Goal: Information Seeking & Learning: Check status

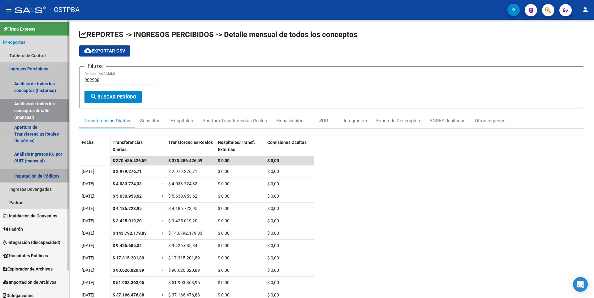
click at [33, 178] on link "Imputación de Códigos" at bounding box center [34, 175] width 69 height 13
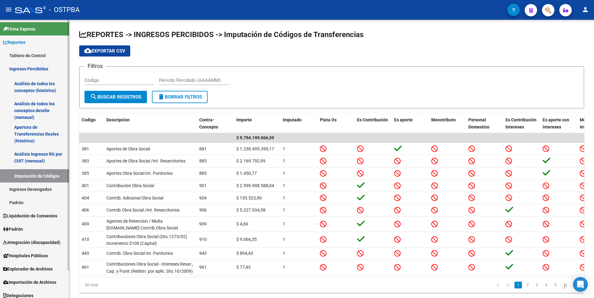
click at [27, 189] on link "Ingresos Devengados" at bounding box center [34, 189] width 69 height 13
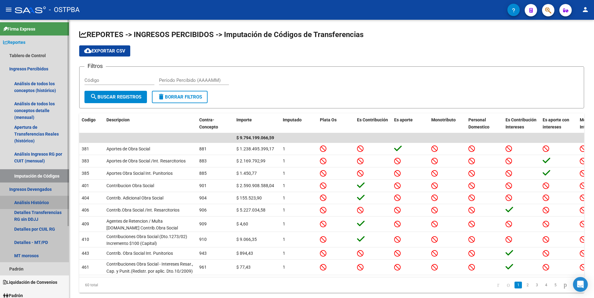
click at [28, 201] on link "Análisis Histórico" at bounding box center [34, 202] width 69 height 13
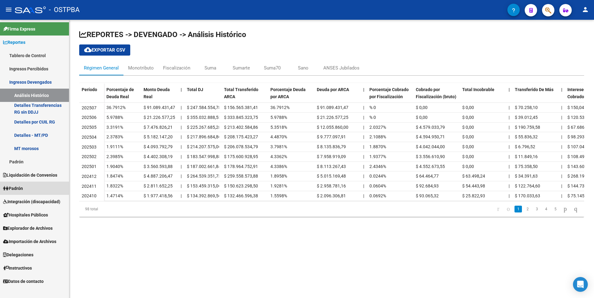
click at [27, 185] on link "Padrón" at bounding box center [34, 188] width 69 height 13
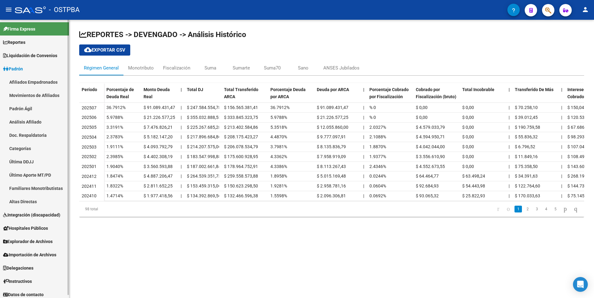
click at [25, 108] on link "Padrón Ágil" at bounding box center [34, 108] width 69 height 13
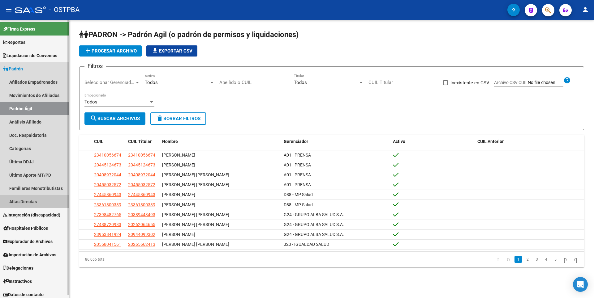
click at [26, 205] on link "Altas Directas" at bounding box center [34, 201] width 69 height 13
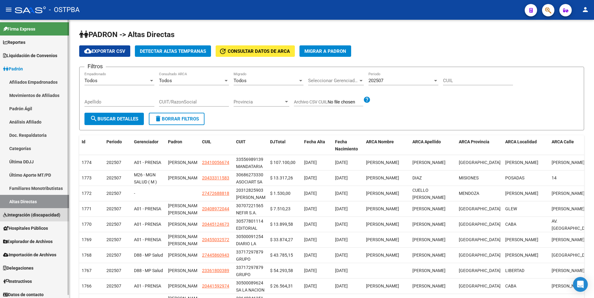
click at [43, 219] on link "Integración (discapacidad)" at bounding box center [34, 214] width 69 height 13
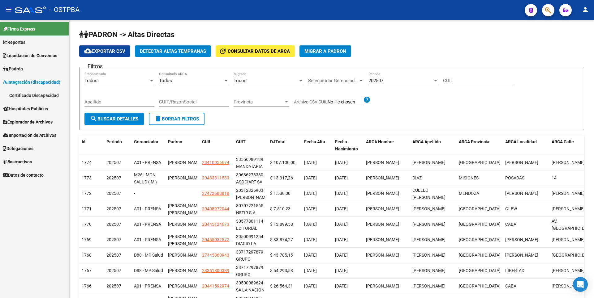
click at [34, 109] on span "Hospitales Públicos" at bounding box center [25, 108] width 45 height 7
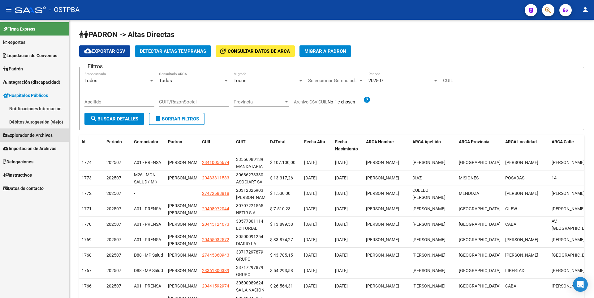
click at [30, 138] on span "Explorador de Archivos" at bounding box center [27, 135] width 49 height 7
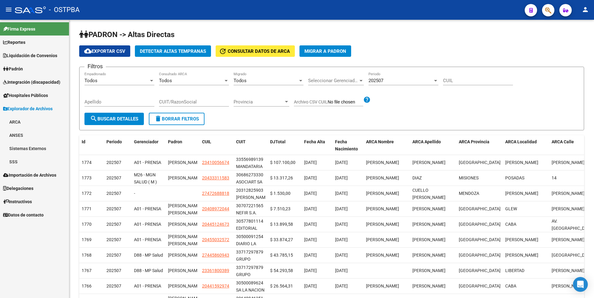
click at [12, 155] on link "Sistemas Externos" at bounding box center [34, 148] width 69 height 13
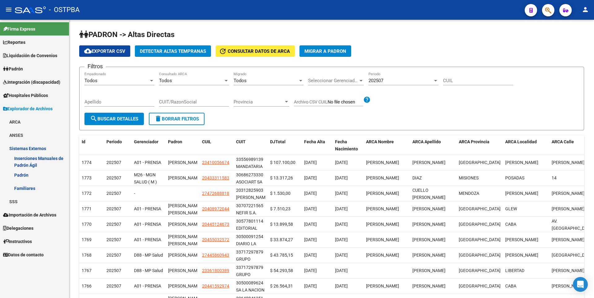
click at [22, 204] on link "SSS" at bounding box center [34, 201] width 69 height 13
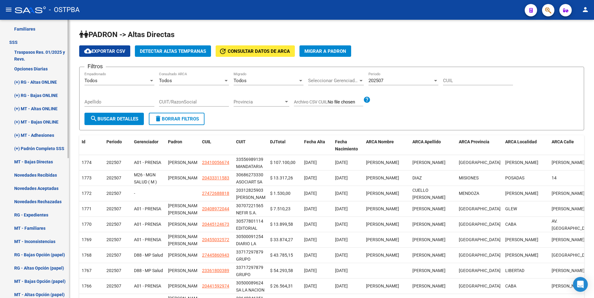
scroll to position [93, 0]
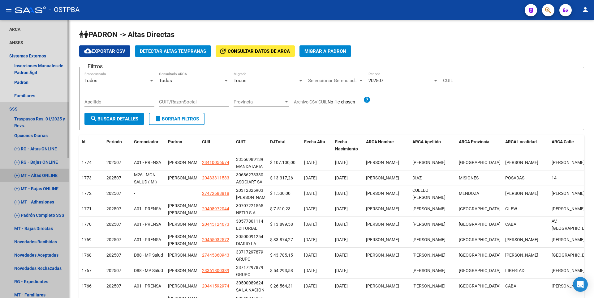
click at [40, 176] on link "(+) MT - Altas ONLINE" at bounding box center [34, 175] width 69 height 13
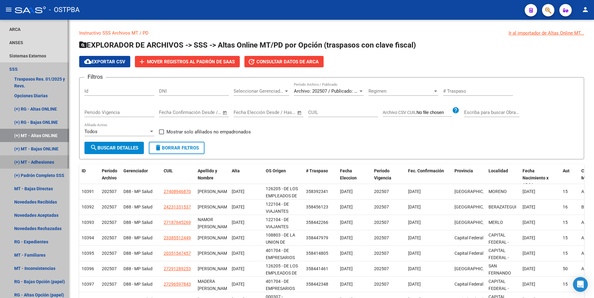
click at [46, 165] on link "(+) MT - Adhesiones" at bounding box center [34, 162] width 69 height 13
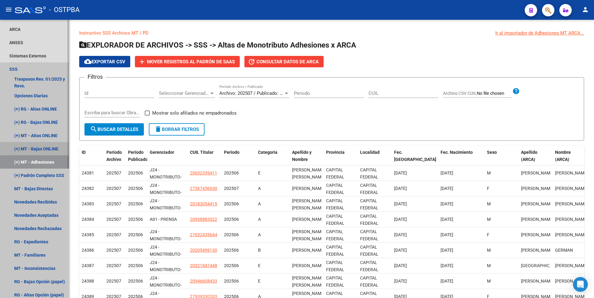
click at [49, 151] on link "(+) MT - Bajas ONLINE" at bounding box center [34, 148] width 69 height 13
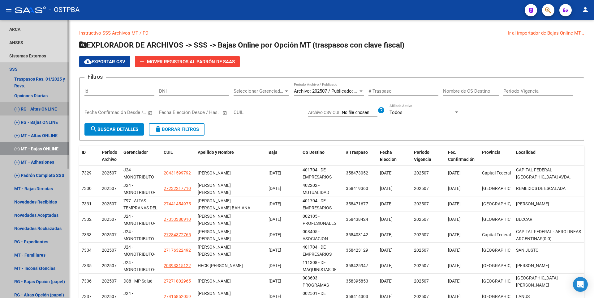
click at [32, 111] on link "(+) RG - Altas ONLINE" at bounding box center [34, 108] width 69 height 13
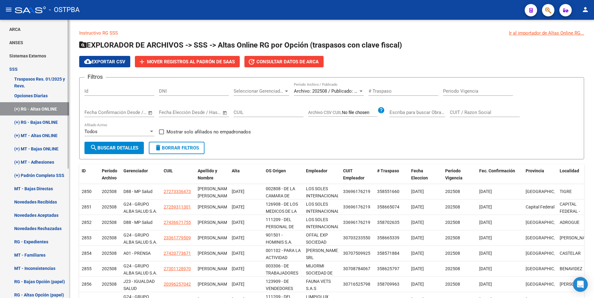
click at [37, 96] on link "Opciones Diarias" at bounding box center [34, 95] width 69 height 13
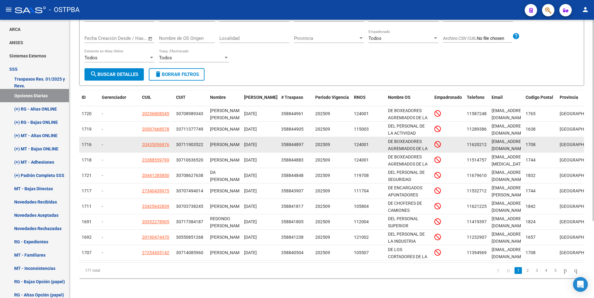
scroll to position [107, 0]
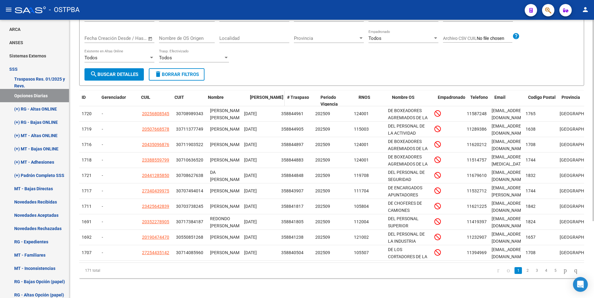
drag, startPoint x: 248, startPoint y: 90, endPoint x: 264, endPoint y: 90, distance: 16.1
click at [264, 91] on div "ID Gerenciador CUIL CUIT Nombre Fecha Traspaso # Traspaso Periodo Vigencia RNOS…" at bounding box center [372, 101] width 586 height 20
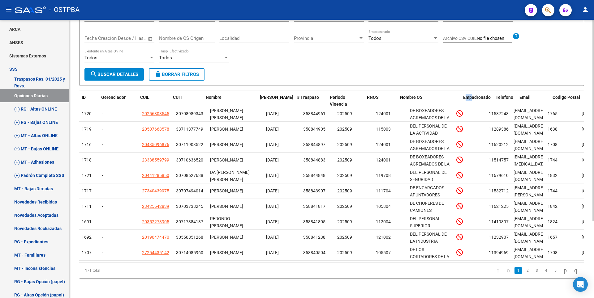
drag, startPoint x: 452, startPoint y: 92, endPoint x: 475, endPoint y: 87, distance: 23.3
click at [474, 91] on div "ID Gerenciador CUIL CUIT Nombre Fecha Traspaso # Traspaso Periodo Vigencia RNOS…" at bounding box center [383, 101] width 608 height 20
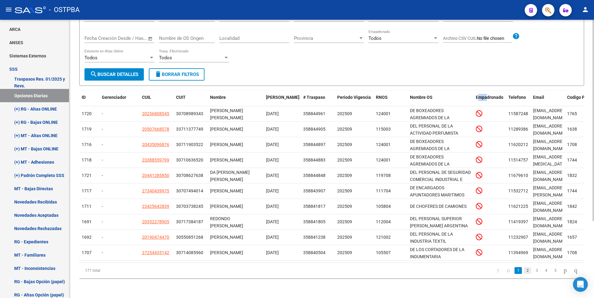
click at [523, 271] on link "2" at bounding box center [526, 270] width 7 height 7
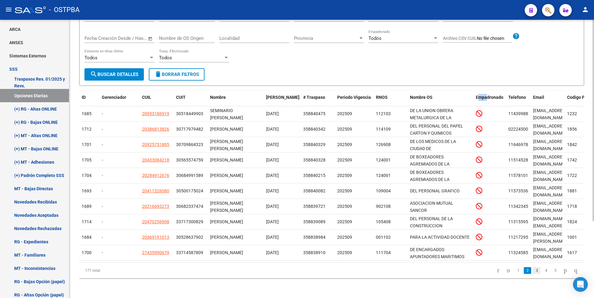
click at [533, 272] on link "3" at bounding box center [536, 270] width 7 height 7
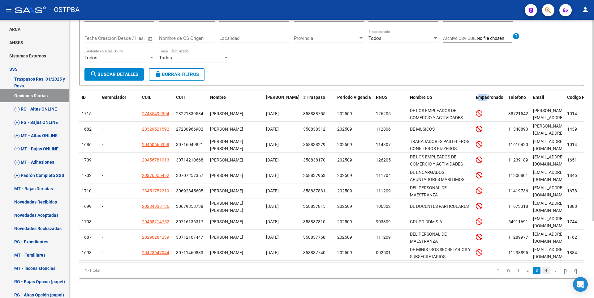
click at [542, 272] on link "4" at bounding box center [545, 270] width 7 height 7
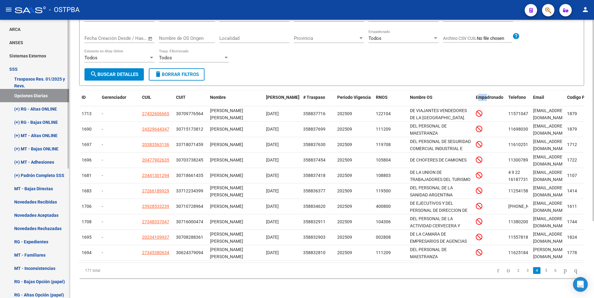
scroll to position [0, 0]
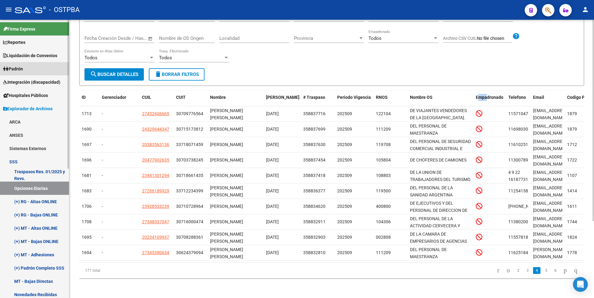
click at [21, 67] on span "Padrón" at bounding box center [13, 69] width 20 height 7
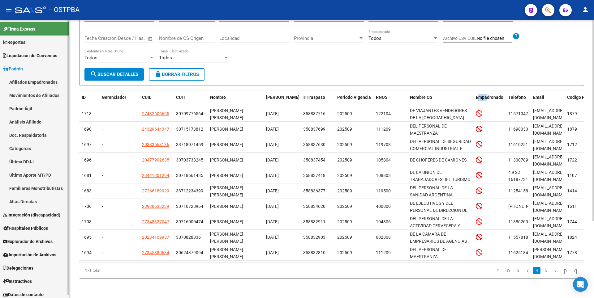
click at [25, 118] on link "Análisis Afiliado" at bounding box center [34, 121] width 69 height 13
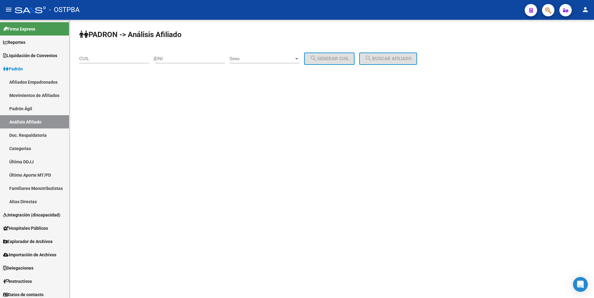
click at [110, 56] on div "CUIL" at bounding box center [114, 56] width 70 height 13
paste input "20-40770350-3"
type input "20-40770350-3"
click at [389, 55] on button "search Buscar afiliado" at bounding box center [388, 59] width 58 height 12
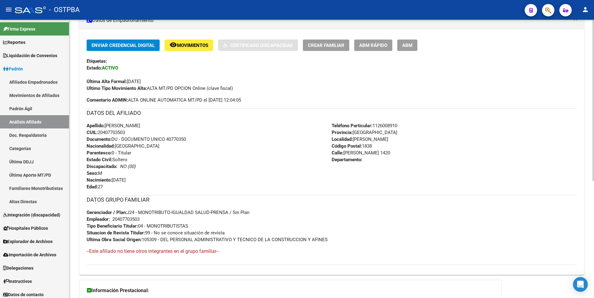
scroll to position [202, 0]
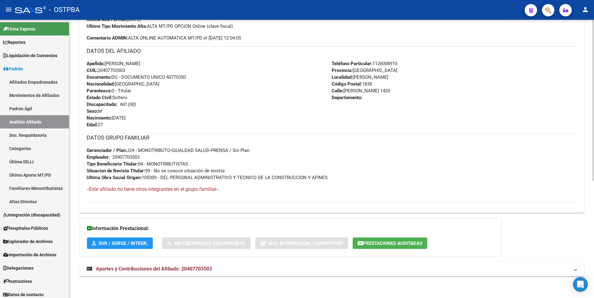
click at [405, 245] on span "Prestaciones Auditadas" at bounding box center [392, 244] width 59 height 6
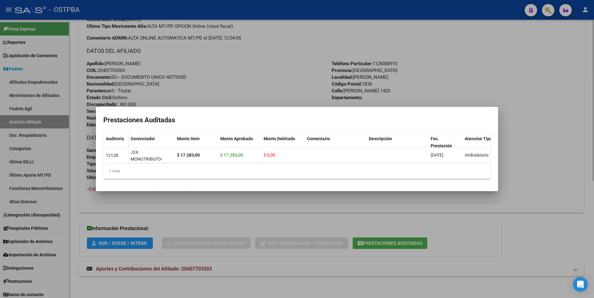
click at [457, 239] on div at bounding box center [297, 149] width 594 height 298
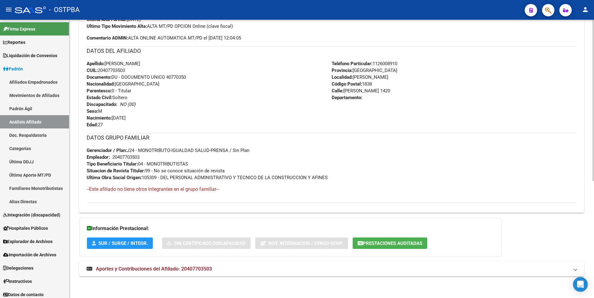
click at [198, 271] on span "Aportes y Contribuciones del Afiliado: 20407703503" at bounding box center [154, 269] width 116 height 6
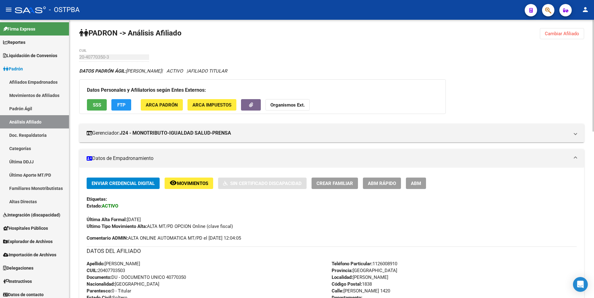
scroll to position [0, 0]
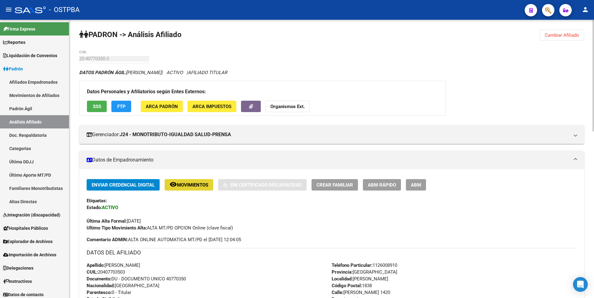
click at [196, 185] on span "Movimientos" at bounding box center [192, 185] width 31 height 6
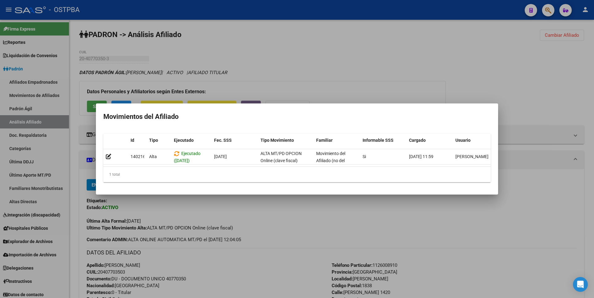
click at [284, 54] on div at bounding box center [297, 149] width 594 height 298
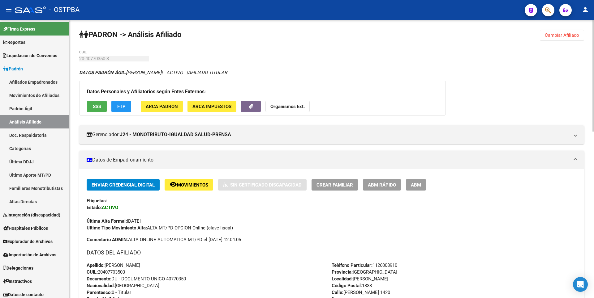
drag, startPoint x: 560, startPoint y: 34, endPoint x: 517, endPoint y: 32, distance: 43.9
click at [560, 33] on span "Cambiar Afiliado" at bounding box center [561, 35] width 34 height 6
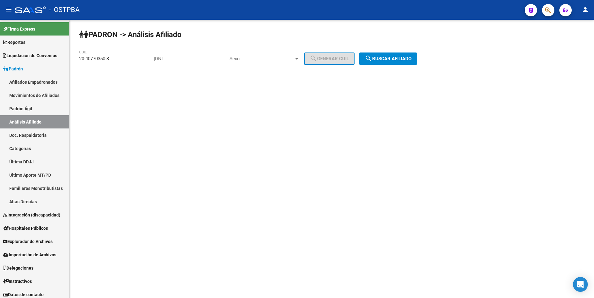
click at [180, 58] on input "DNI" at bounding box center [190, 59] width 70 height 6
paste input "27148600"
type input "27148600"
drag, startPoint x: 114, startPoint y: 58, endPoint x: 7, endPoint y: 74, distance: 108.3
click at [7, 74] on mat-sidenav-container "Firma Express Reportes Tablero de Control Ingresos Percibidos Análisis de todos…" at bounding box center [297, 159] width 594 height 279
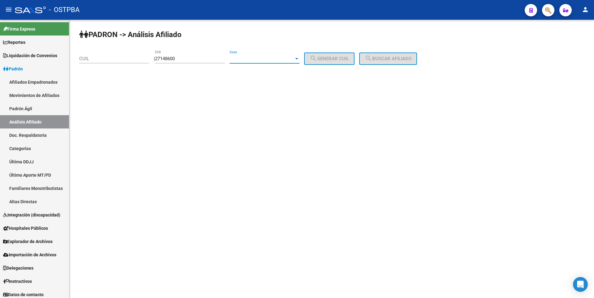
click at [288, 58] on span "Sexo" at bounding box center [261, 59] width 64 height 6
drag, startPoint x: 258, startPoint y: 74, endPoint x: 318, endPoint y: 74, distance: 59.4
click at [259, 74] on span "Femenino" at bounding box center [271, 73] width 70 height 14
drag, startPoint x: 329, startPoint y: 61, endPoint x: 385, endPoint y: 61, distance: 56.0
click at [330, 61] on span "search Generar CUIL" at bounding box center [328, 59] width 39 height 6
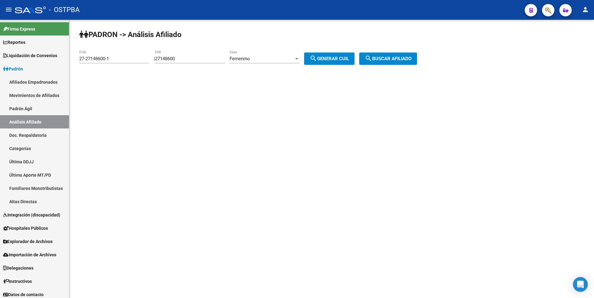
click at [386, 59] on span "search Buscar afiliado" at bounding box center [387, 59] width 47 height 6
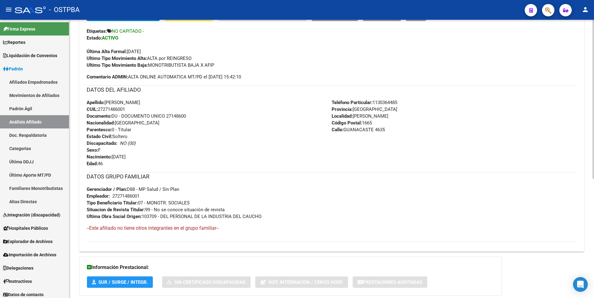
scroll to position [209, 0]
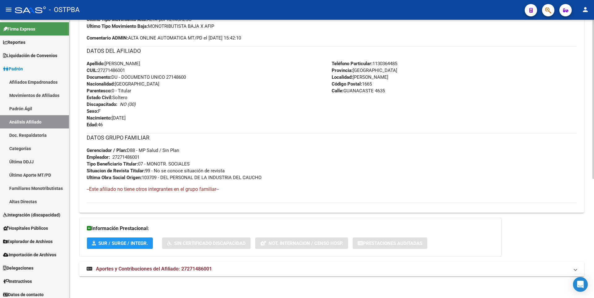
click at [192, 271] on span "Aportes y Contribuciones del Afiliado: 27271486001" at bounding box center [154, 269] width 116 height 6
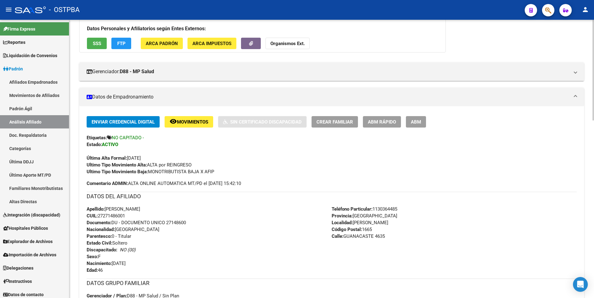
scroll to position [0, 0]
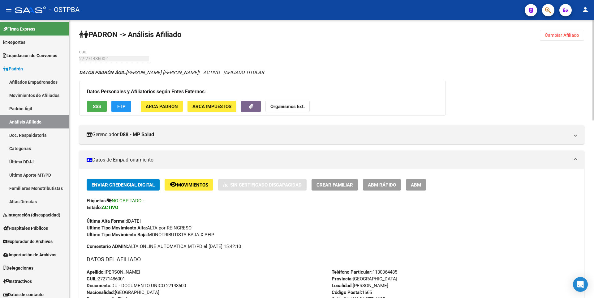
click at [231, 107] on button "ARCA Impuestos" at bounding box center [211, 106] width 49 height 11
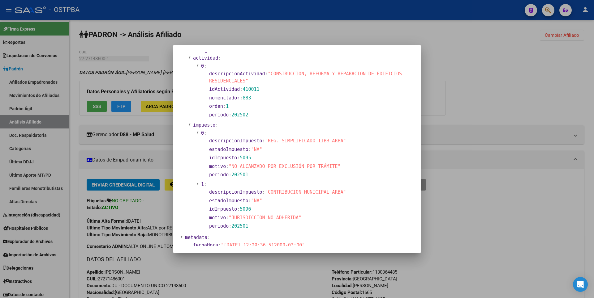
scroll to position [432, 0]
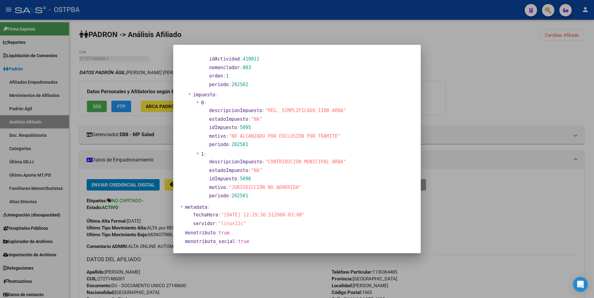
click at [555, 75] on div at bounding box center [297, 149] width 594 height 298
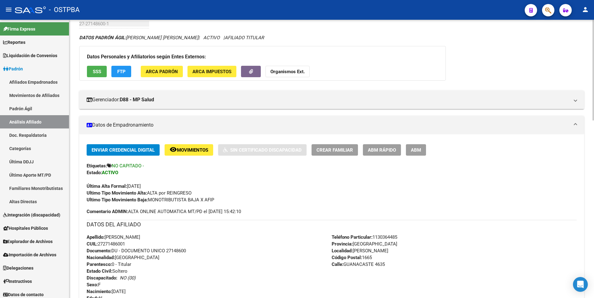
scroll to position [0, 0]
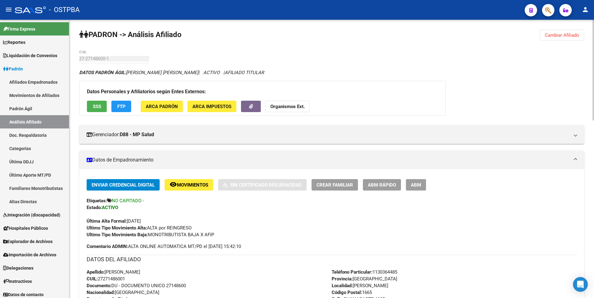
click at [297, 105] on strong "Organismos Ext." at bounding box center [287, 107] width 34 height 6
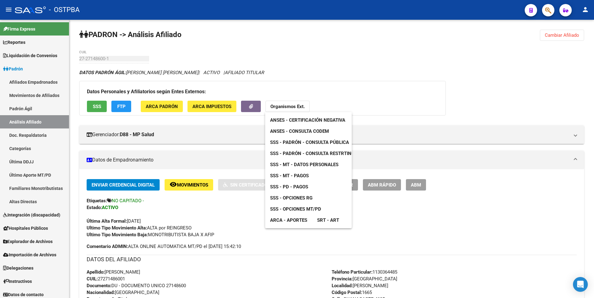
click at [312, 162] on span "SSS - MT - Datos Personales" at bounding box center [304, 165] width 68 height 6
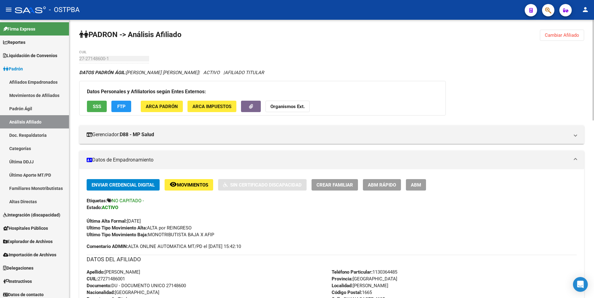
drag, startPoint x: 100, startPoint y: 279, endPoint x: 135, endPoint y: 279, distance: 35.2
click at [135, 279] on div "Apellido: LAURA VANESA CONTRERAS CUIL: 27271486001 Documento: DU - DOCUMENTO UN…" at bounding box center [209, 303] width 245 height 68
copy span "27271486001"
click at [299, 109] on strong "Organismos Ext." at bounding box center [287, 107] width 34 height 6
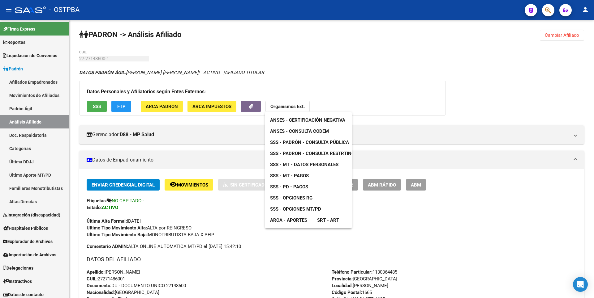
click at [324, 133] on span "ANSES - Consulta CODEM" at bounding box center [299, 132] width 59 height 6
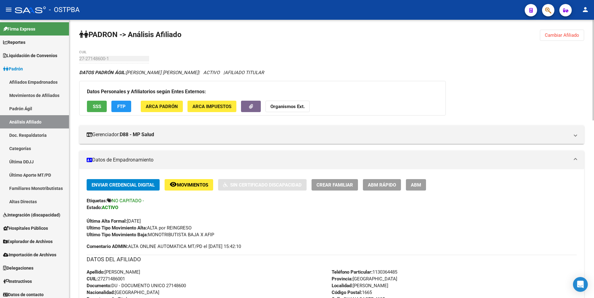
click at [553, 31] on button "Cambiar Afiliado" at bounding box center [561, 35] width 44 height 11
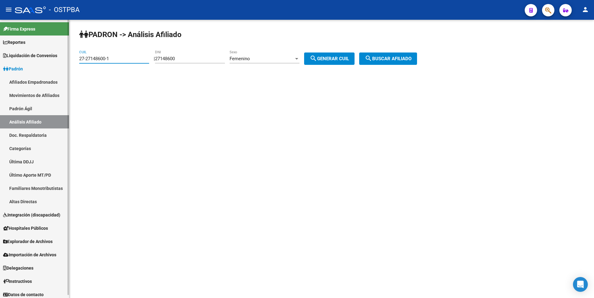
drag, startPoint x: 113, startPoint y: 58, endPoint x: 0, endPoint y: 49, distance: 113.8
click at [0, 49] on mat-sidenav-container "Firma Express Reportes Tablero de Control Ingresos Percibidos Análisis de todos…" at bounding box center [297, 159] width 594 height 279
click at [387, 64] on button "search Buscar afiliado" at bounding box center [388, 59] width 58 height 12
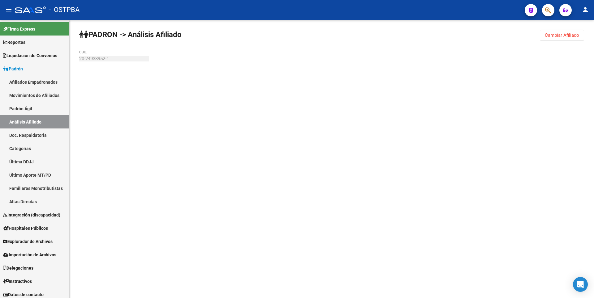
click at [389, 60] on div "PADRON -> Análisis Afiliado Cambiar Afiliado 20-24933952-1 CUIL" at bounding box center [331, 59] width 524 height 78
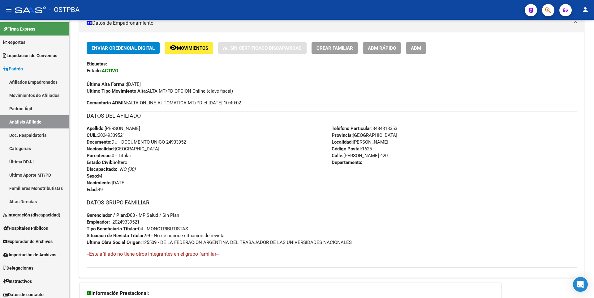
scroll to position [202, 0]
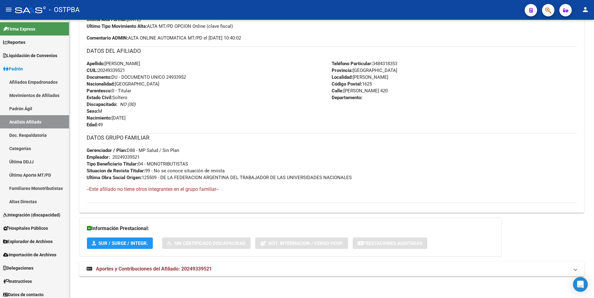
click at [190, 270] on span "Aportes y Contribuciones del Afiliado: 20249339521" at bounding box center [154, 269] width 116 height 6
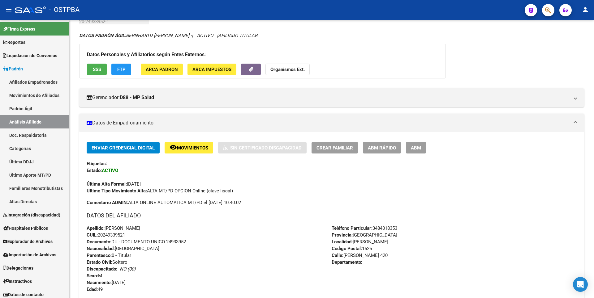
scroll to position [0, 0]
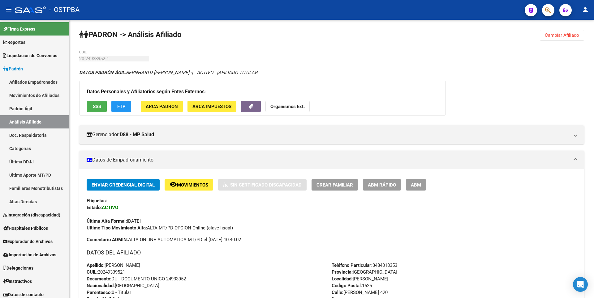
click at [121, 105] on span "FTP" at bounding box center [121, 107] width 8 height 6
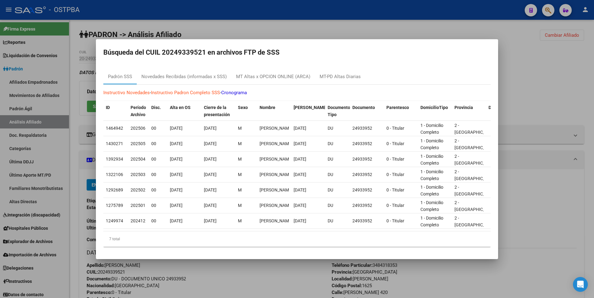
drag, startPoint x: 290, startPoint y: 34, endPoint x: 255, endPoint y: 119, distance: 91.3
click at [290, 34] on div at bounding box center [297, 149] width 594 height 298
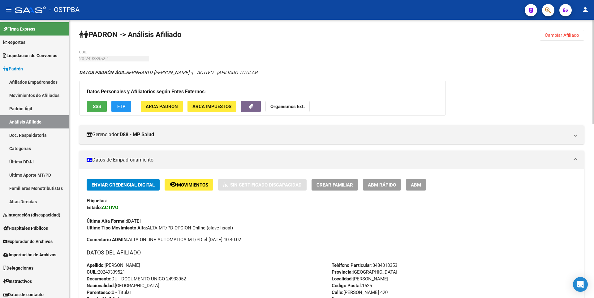
click at [211, 106] on span "ARCA Impuestos" at bounding box center [211, 107] width 39 height 6
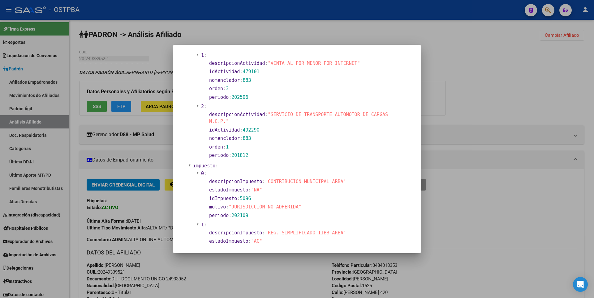
scroll to position [614, 0]
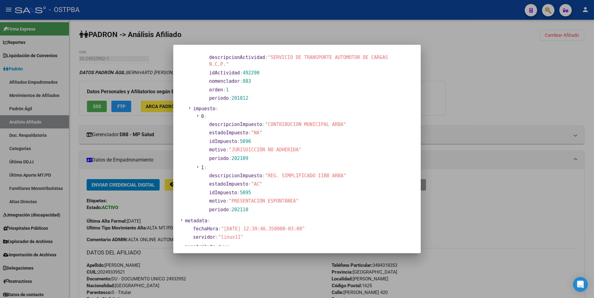
click at [439, 101] on div at bounding box center [297, 149] width 594 height 298
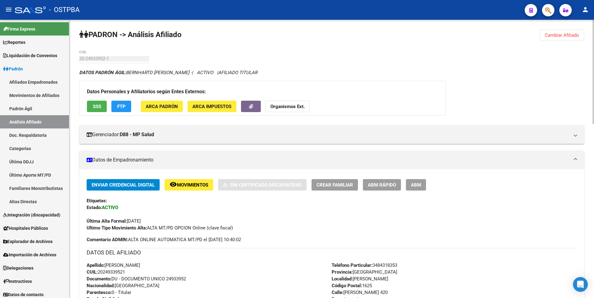
drag, startPoint x: 565, startPoint y: 36, endPoint x: 194, endPoint y: 38, distance: 371.0
click at [564, 35] on span "Cambiar Afiliado" at bounding box center [561, 35] width 34 height 6
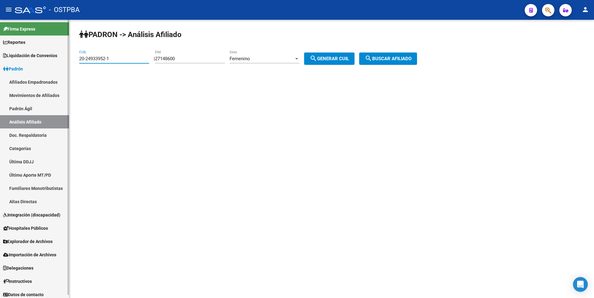
drag, startPoint x: 103, startPoint y: 56, endPoint x: 2, endPoint y: 46, distance: 101.3
click at [2, 46] on mat-sidenav-container "Firma Express Reportes Tablero de Control Ingresos Percibidos Análisis de todos…" at bounding box center [297, 159] width 594 height 279
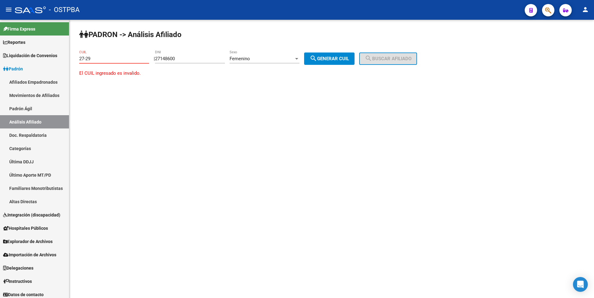
type input "27-29"
click at [23, 136] on link "Doc. Respaldatoria" at bounding box center [34, 135] width 69 height 13
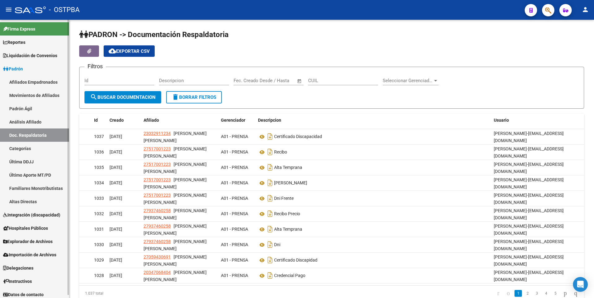
click at [24, 42] on span "Reportes" at bounding box center [14, 42] width 22 height 7
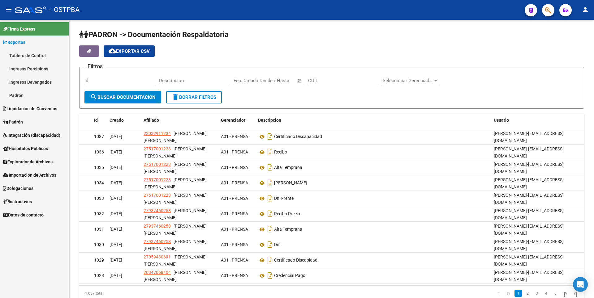
click at [32, 123] on link "Padrón" at bounding box center [34, 121] width 69 height 13
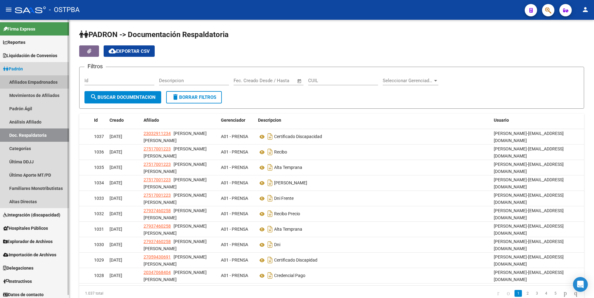
click at [45, 82] on link "Afiliados Empadronados" at bounding box center [34, 81] width 69 height 13
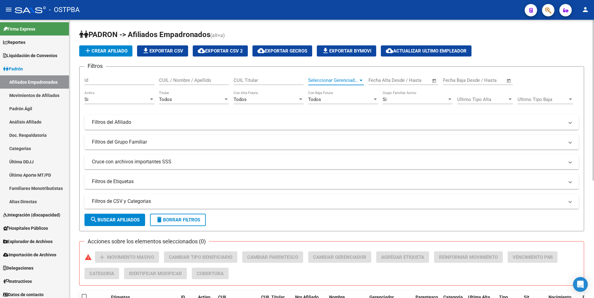
click at [363, 81] on div at bounding box center [361, 80] width 6 height 5
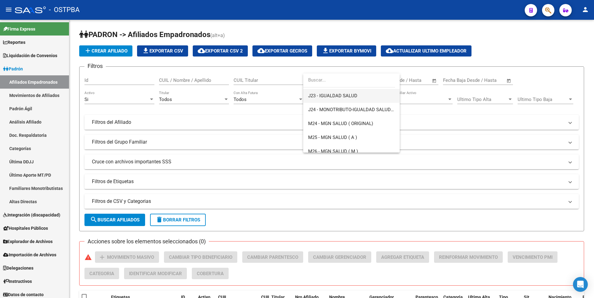
scroll to position [155, 0]
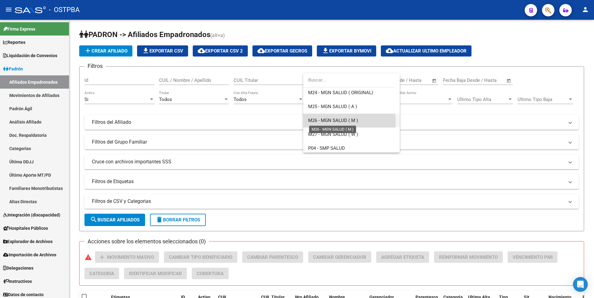
click at [330, 122] on span "M26 - MGN SALUD ( M )" at bounding box center [333, 121] width 50 height 6
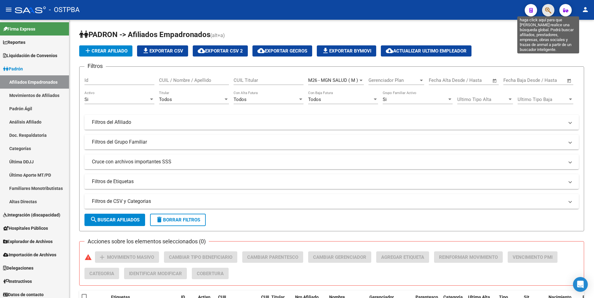
click at [550, 8] on icon "button" at bounding box center [548, 10] width 6 height 7
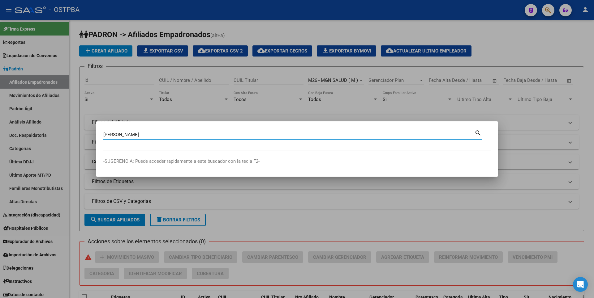
type input "MARCENARO"
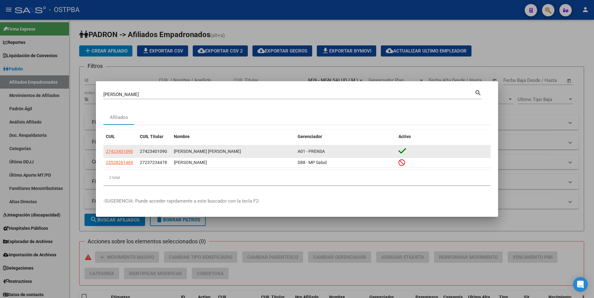
click at [125, 155] on app-link-go-to "27423401090" at bounding box center [119, 151] width 27 height 7
click at [127, 152] on span "27423401090" at bounding box center [119, 151] width 27 height 5
type textarea "27423401090"
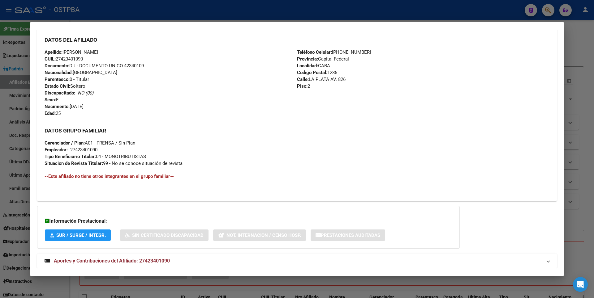
scroll to position [199, 0]
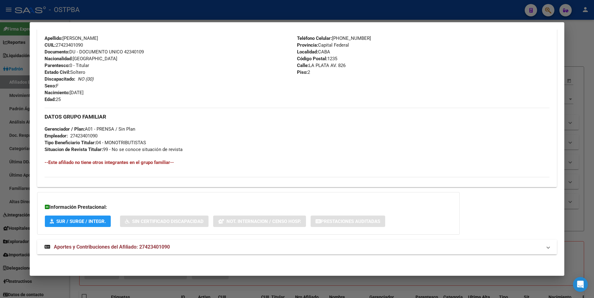
click at [162, 240] on mat-expansion-panel-header "Aportes y Contribuciones del Afiliado: 27423401090" at bounding box center [296, 247] width 519 height 15
click at [163, 249] on span "Aportes y Contribuciones del Afiliado: 27423401090" at bounding box center [112, 250] width 116 height 6
click at [170, 245] on span "Aportes y Contribuciones del Afiliado: 27423401090" at bounding box center [112, 247] width 116 height 6
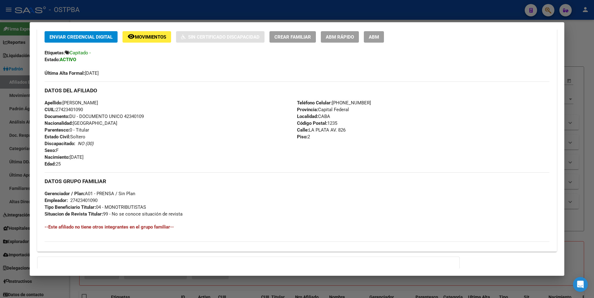
scroll to position [0, 0]
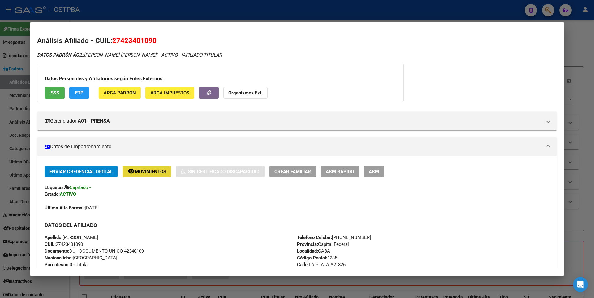
click at [166, 173] on span "Movimientos" at bounding box center [150, 172] width 31 height 6
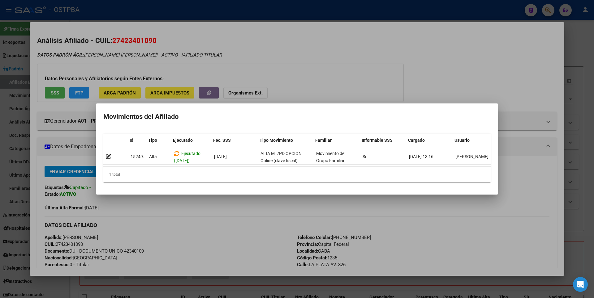
scroll to position [0, 7]
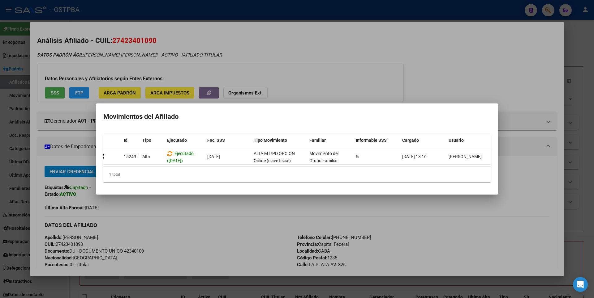
drag, startPoint x: 441, startPoint y: 170, endPoint x: 396, endPoint y: 169, distance: 45.1
click at [396, 169] on div "1 total" at bounding box center [296, 174] width 387 height 15
drag, startPoint x: 335, startPoint y: 110, endPoint x: 99, endPoint y: 91, distance: 236.4
click at [335, 111] on h2 "Movimientos del Afiliado" at bounding box center [296, 117] width 387 height 12
click at [303, 82] on div at bounding box center [297, 149] width 594 height 298
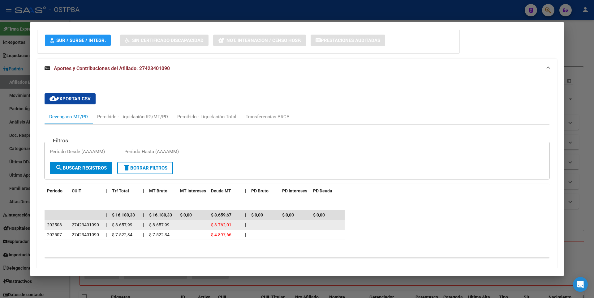
scroll to position [398, 0]
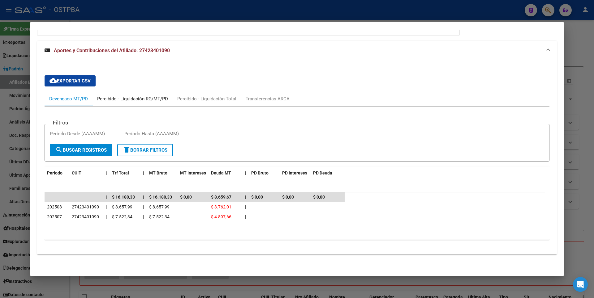
click at [131, 99] on div "Percibido - Liquidación RG/MT/PD" at bounding box center [132, 99] width 71 height 7
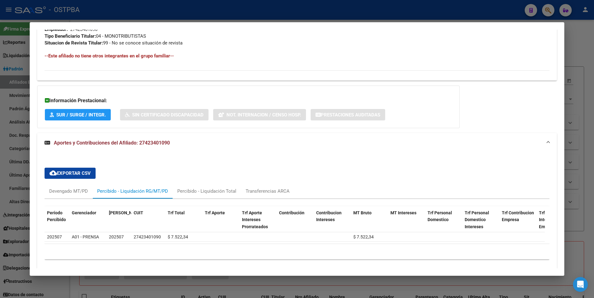
scroll to position [331, 0]
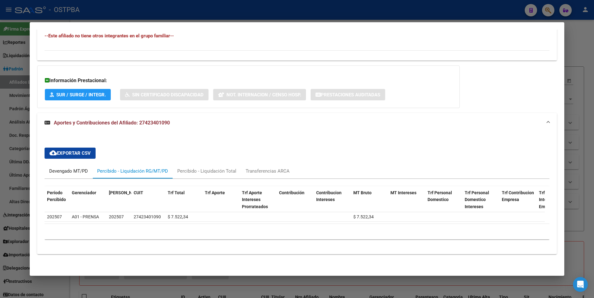
click at [74, 169] on div "Devengado MT/PD" at bounding box center [68, 171] width 39 height 7
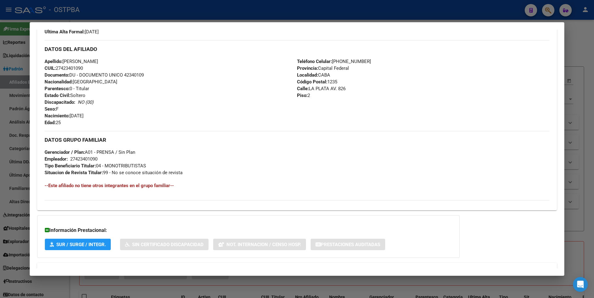
scroll to position [0, 0]
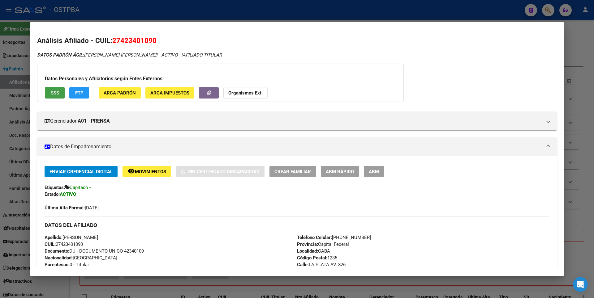
click at [56, 93] on span "SSS" at bounding box center [55, 93] width 8 height 6
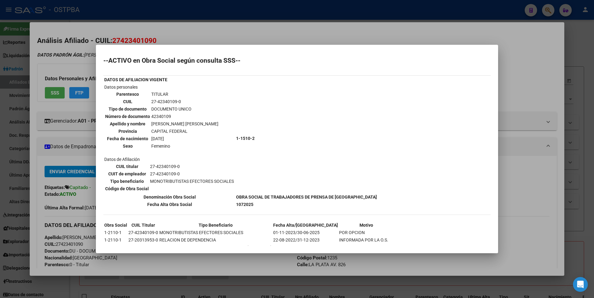
click at [537, 56] on div at bounding box center [297, 149] width 594 height 298
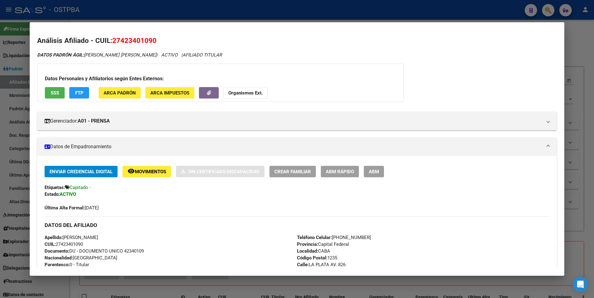
drag, startPoint x: 58, startPoint y: 244, endPoint x: 86, endPoint y: 244, distance: 27.8
click at [86, 244] on div "Apellido: BRENDA NAHIR SANCHEZ MARCENARO CUIL: 27423401090 Documento: DU - DOCU…" at bounding box center [171, 268] width 252 height 68
copy span "27423401090"
click at [578, 52] on div at bounding box center [297, 149] width 594 height 298
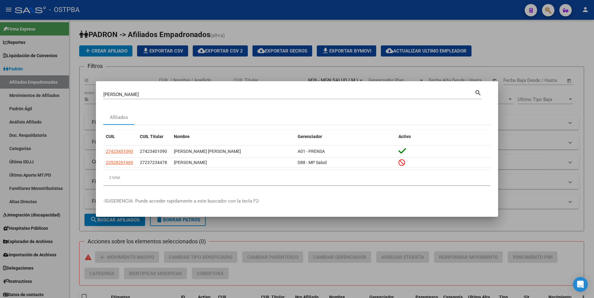
click at [521, 52] on div at bounding box center [297, 149] width 594 height 298
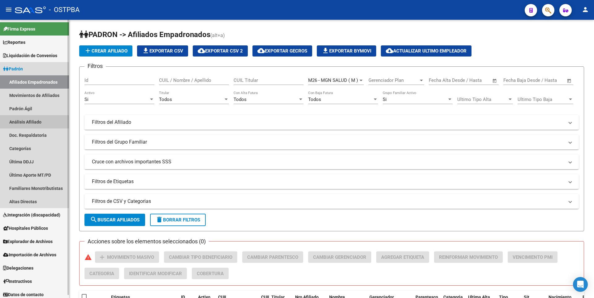
click at [37, 125] on link "Análisis Afiliado" at bounding box center [34, 121] width 69 height 13
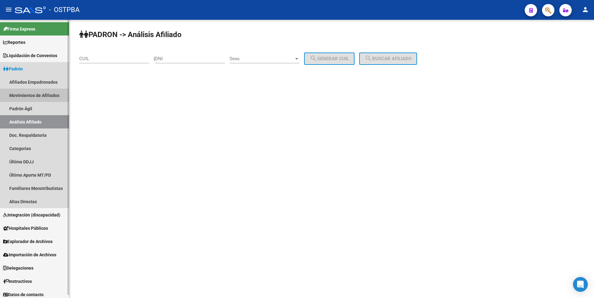
click at [47, 94] on link "Movimientos de Afiliados" at bounding box center [34, 95] width 69 height 13
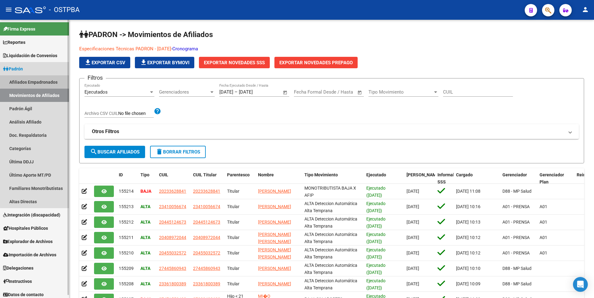
click at [45, 80] on link "Afiliados Empadronados" at bounding box center [34, 81] width 69 height 13
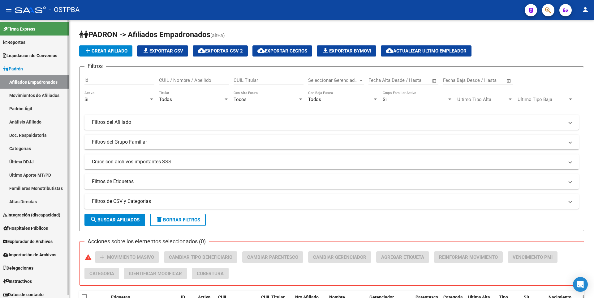
click at [33, 108] on link "Padrón Ágil" at bounding box center [34, 108] width 69 height 13
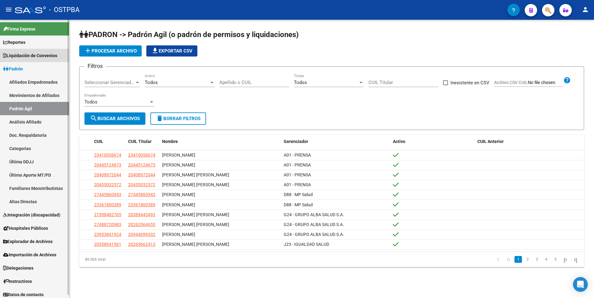
click at [47, 58] on span "Liquidación de Convenios" at bounding box center [30, 55] width 54 height 7
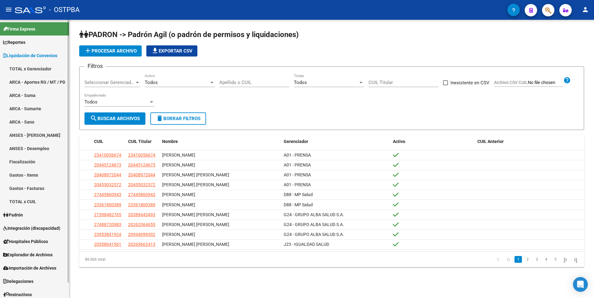
click at [21, 41] on span "Reportes" at bounding box center [14, 42] width 22 height 7
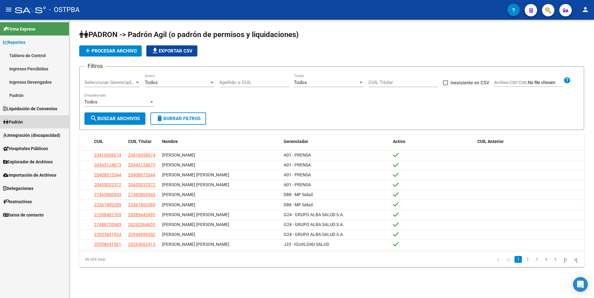
click at [20, 126] on link "Padrón" at bounding box center [34, 121] width 69 height 13
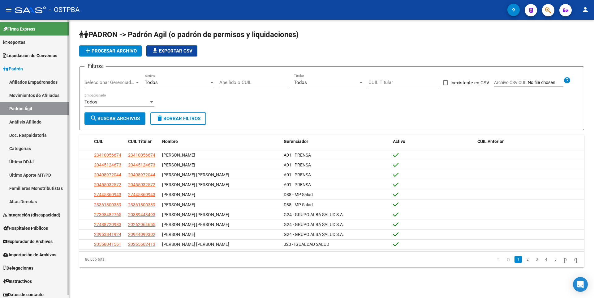
click at [25, 37] on link "Reportes" at bounding box center [34, 42] width 69 height 13
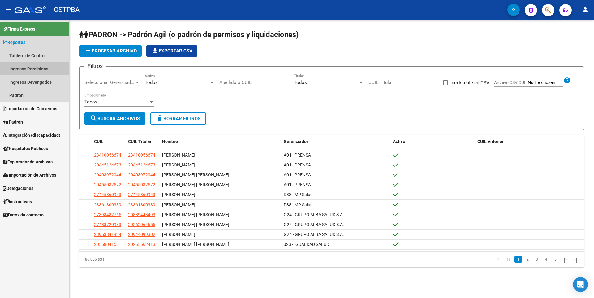
click at [34, 71] on link "Ingresos Percibidos" at bounding box center [34, 68] width 69 height 13
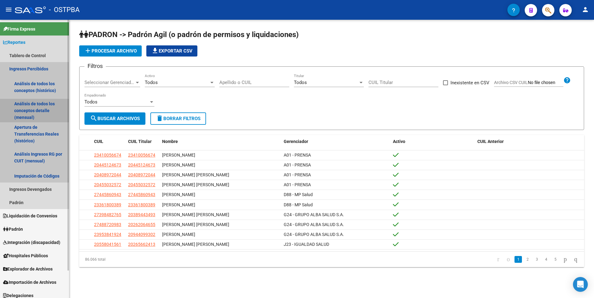
click at [30, 104] on link "Análisis de todos los conceptos detalle (mensual)" at bounding box center [34, 110] width 69 height 23
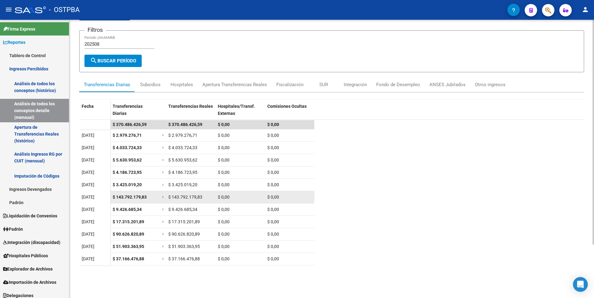
scroll to position [66, 0]
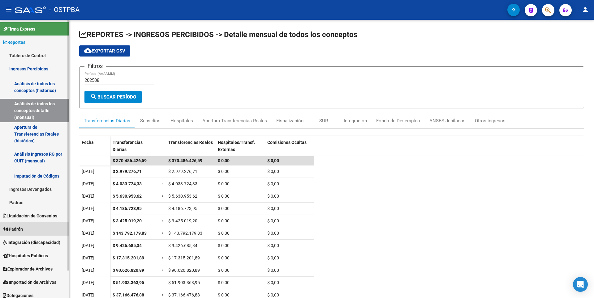
click at [27, 230] on link "Padrón" at bounding box center [34, 229] width 69 height 13
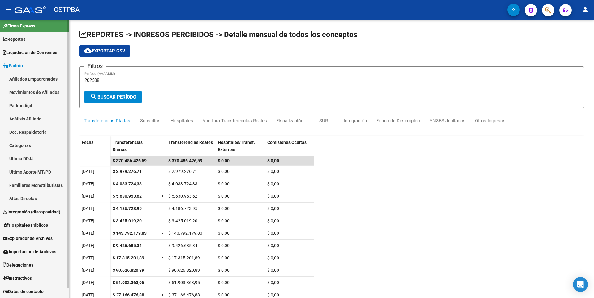
scroll to position [3, 0]
click at [29, 239] on span "Explorador de Archivos" at bounding box center [27, 238] width 49 height 7
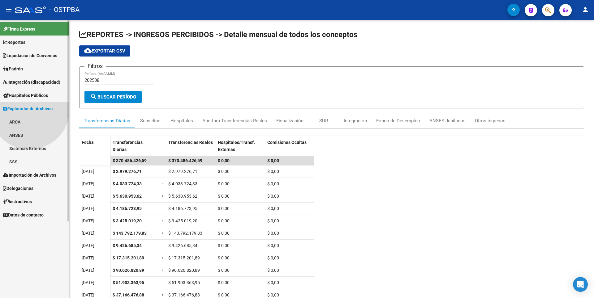
scroll to position [0, 0]
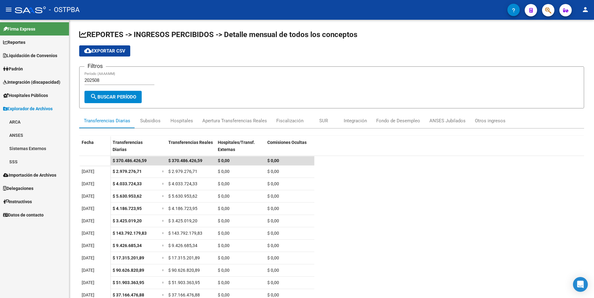
click at [19, 163] on link "SSS" at bounding box center [34, 161] width 69 height 13
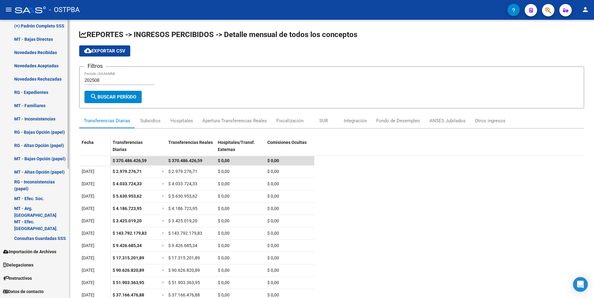
scroll to position [57, 0]
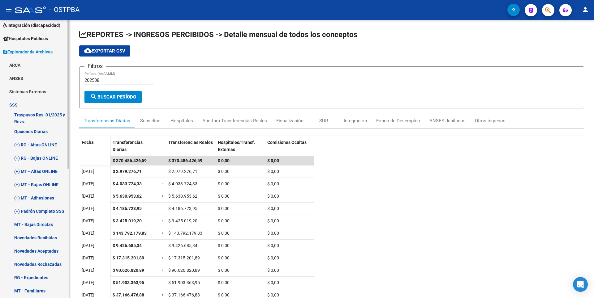
click at [19, 79] on link "ANSES" at bounding box center [34, 78] width 69 height 13
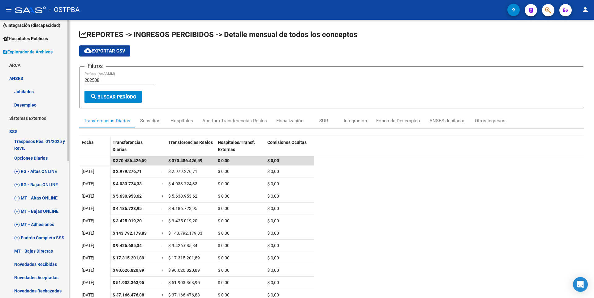
click at [15, 69] on link "ARCA" at bounding box center [34, 64] width 69 height 13
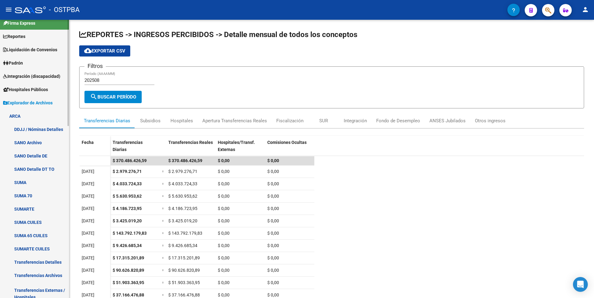
scroll to position [0, 0]
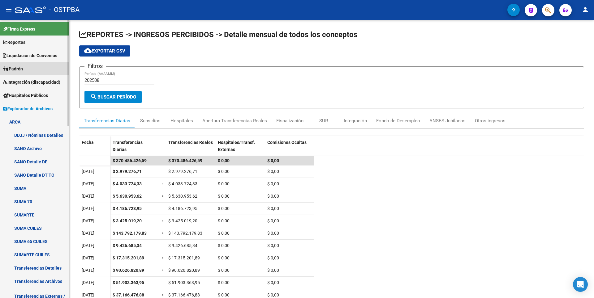
click at [16, 69] on span "Padrón" at bounding box center [13, 69] width 20 height 7
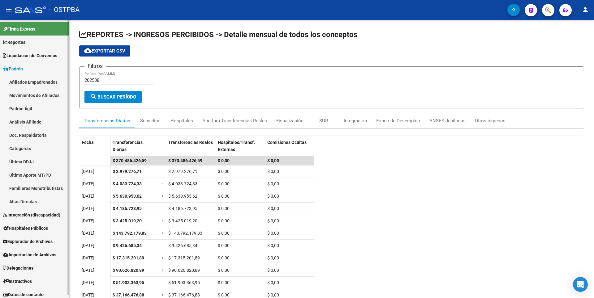
click at [38, 82] on link "Afiliados Empadronados" at bounding box center [34, 81] width 69 height 13
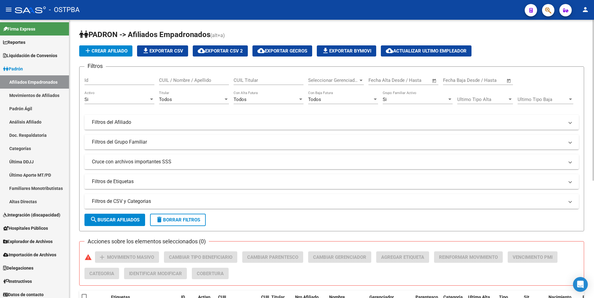
click at [358, 81] on div at bounding box center [361, 80] width 6 height 5
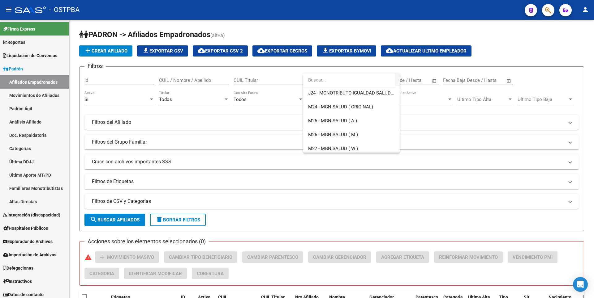
scroll to position [155, 0]
click at [323, 120] on span "M26 - MGN SALUD ( M )" at bounding box center [333, 121] width 50 height 6
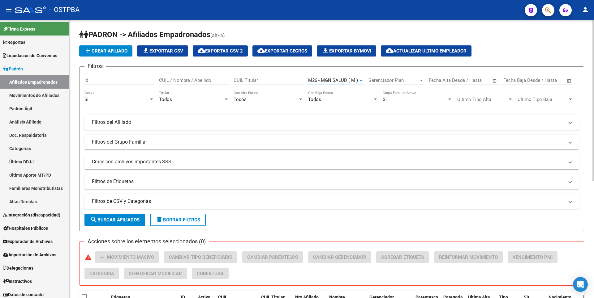
click at [124, 219] on span "search Buscar Afiliados" at bounding box center [114, 220] width 49 height 6
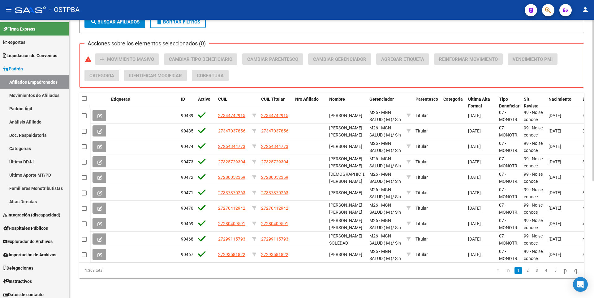
scroll to position [0, 0]
